Goal: Information Seeking & Learning: Learn about a topic

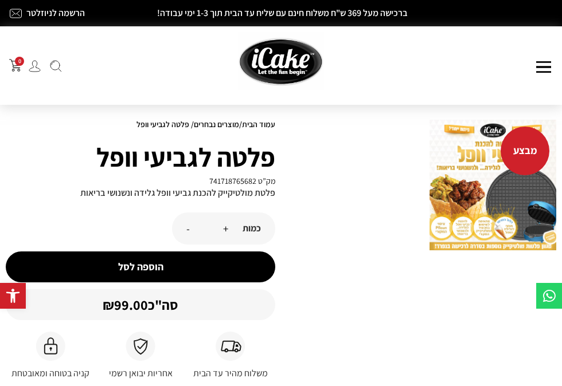
click at [541, 68] on button at bounding box center [543, 66] width 18 height 11
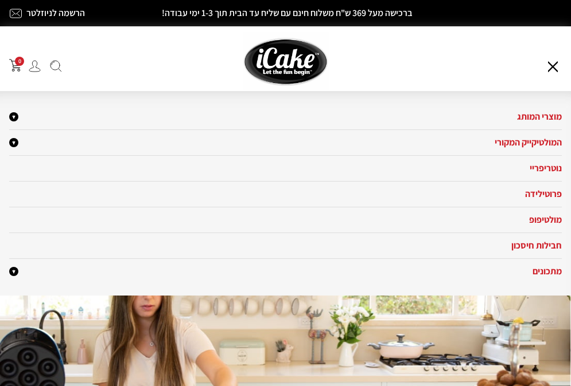
click at [541, 68] on div "מוצרי המותג מולטיקייק® - אפייה ב-5 דקות מולטיקייק המקורי מארז מולטיקייק 10 ב-1 …" at bounding box center [469, 65] width 186 height 14
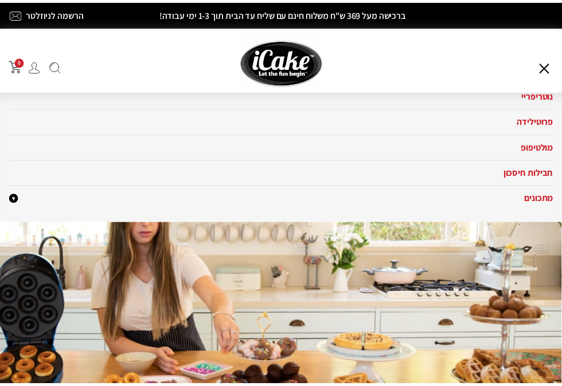
scroll to position [98, 0]
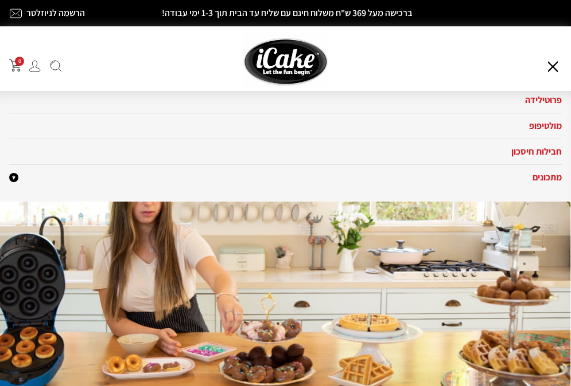
click at [553, 67] on button at bounding box center [552, 66] width 18 height 11
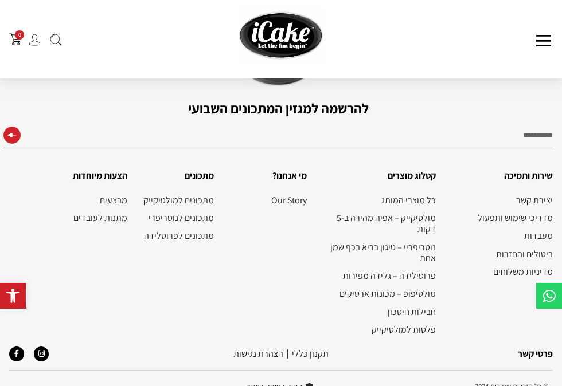
scroll to position [971, 0]
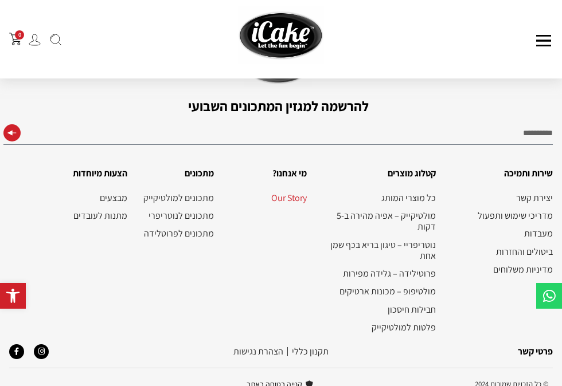
click at [280, 194] on link "Our Story" at bounding box center [265, 198] width 81 height 11
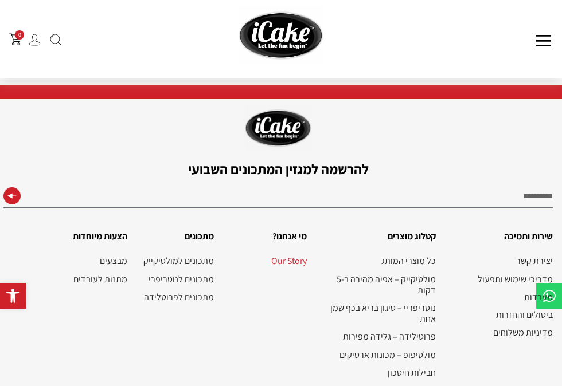
scroll to position [372, 0]
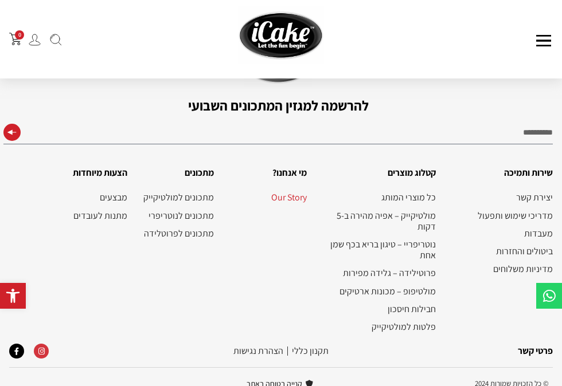
click at [40, 344] on link "Instagram" at bounding box center [41, 351] width 15 height 15
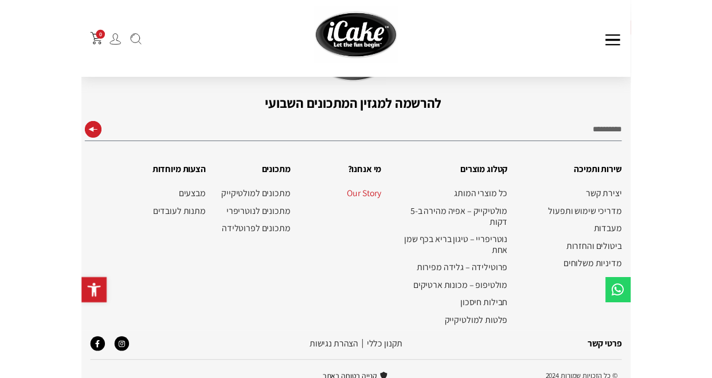
scroll to position [245, 0]
